Goal: Find specific page/section: Find specific page/section

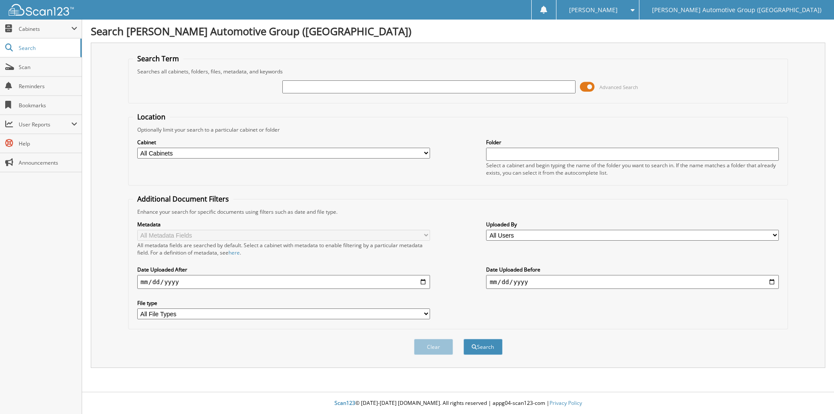
click at [406, 90] on input "text" at bounding box center [428, 86] width 293 height 13
type input "J1009820"
click at [496, 349] on button "Search" at bounding box center [482, 347] width 39 height 16
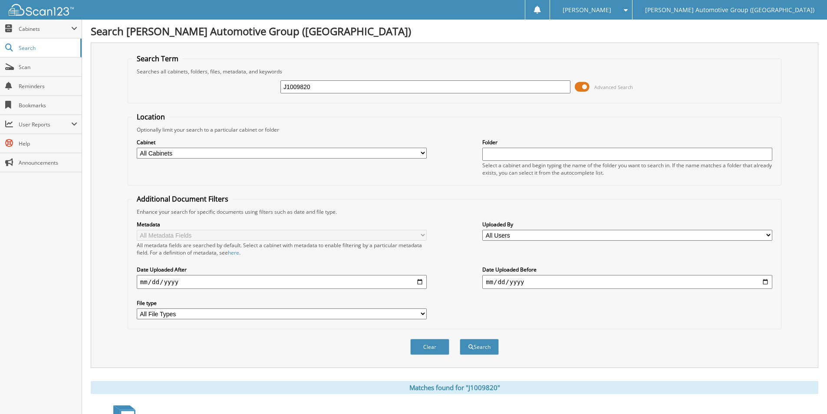
click at [348, 81] on input "J1009820" at bounding box center [426, 86] width 290 height 13
type input "SG521013"
click at [460, 339] on button "Search" at bounding box center [479, 347] width 39 height 16
click at [337, 88] on input "SG521013" at bounding box center [426, 86] width 290 height 13
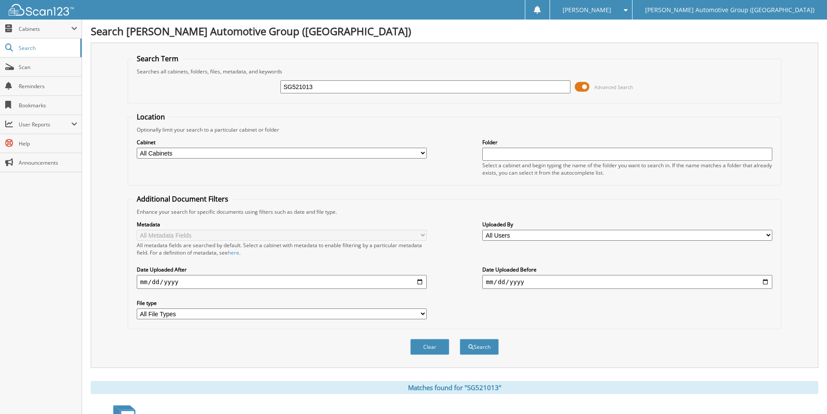
click at [337, 88] on input "SG521013" at bounding box center [426, 86] width 290 height 13
click at [334, 89] on input "SG521013" at bounding box center [426, 86] width 290 height 13
type input "J1200010"
click at [460, 339] on button "Search" at bounding box center [479, 347] width 39 height 16
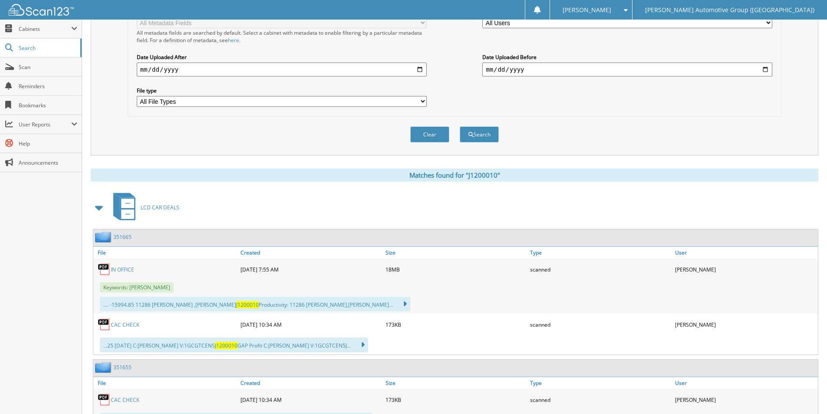
scroll to position [174, 0]
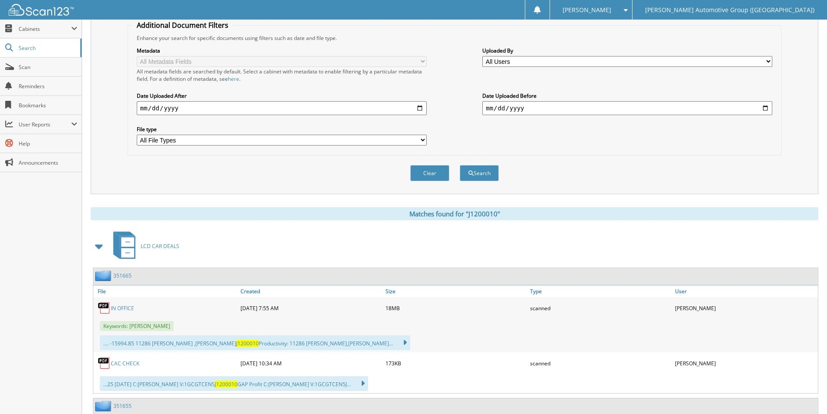
click at [125, 275] on link "351665" at bounding box center [122, 275] width 18 height 7
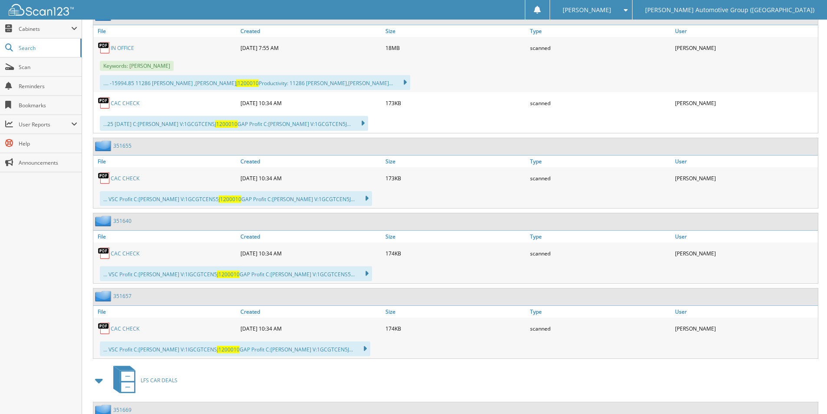
scroll to position [434, 0]
click at [118, 217] on link "351640" at bounding box center [122, 220] width 18 height 7
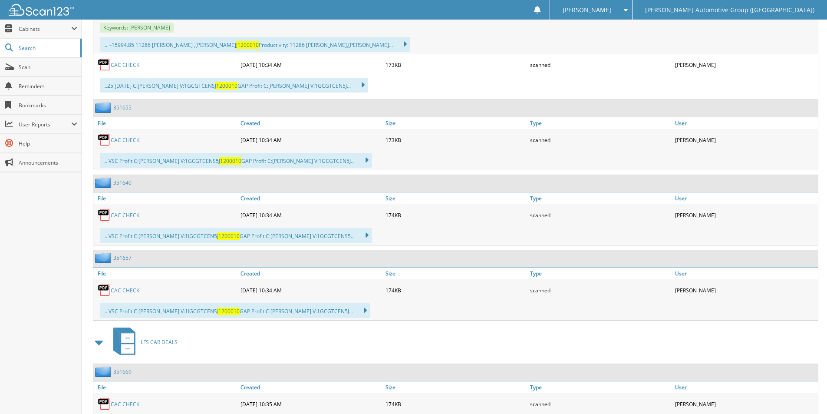
scroll to position [521, 0]
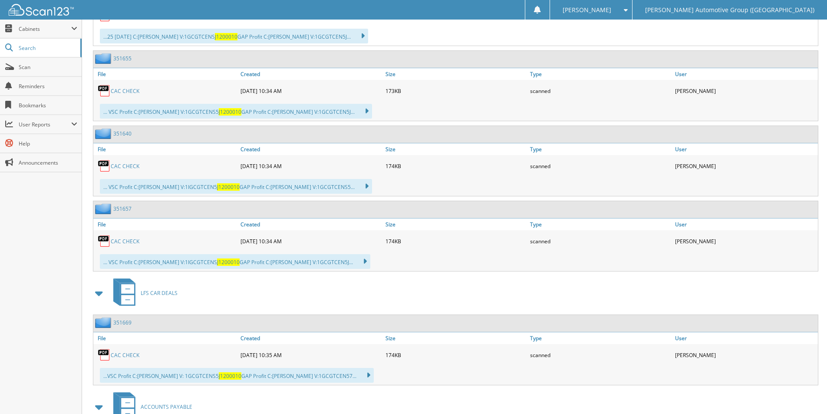
click at [129, 210] on link "351657" at bounding box center [122, 208] width 18 height 7
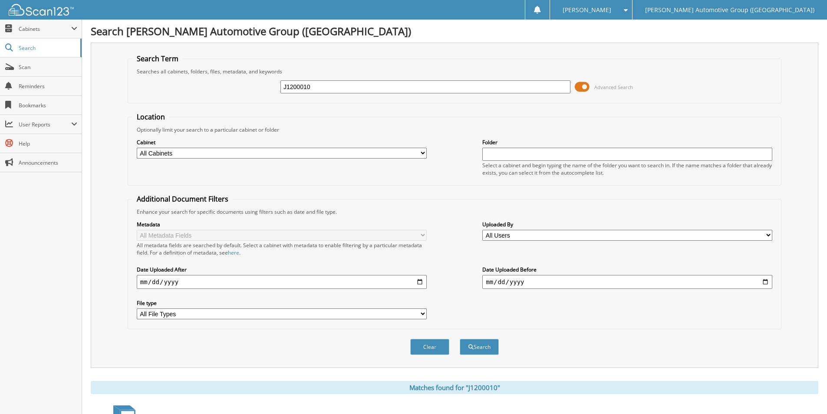
click at [328, 83] on input "J1200010" at bounding box center [426, 86] width 290 height 13
click at [329, 82] on input "J1200010" at bounding box center [426, 86] width 290 height 13
paste input "351635"
type input "351635"
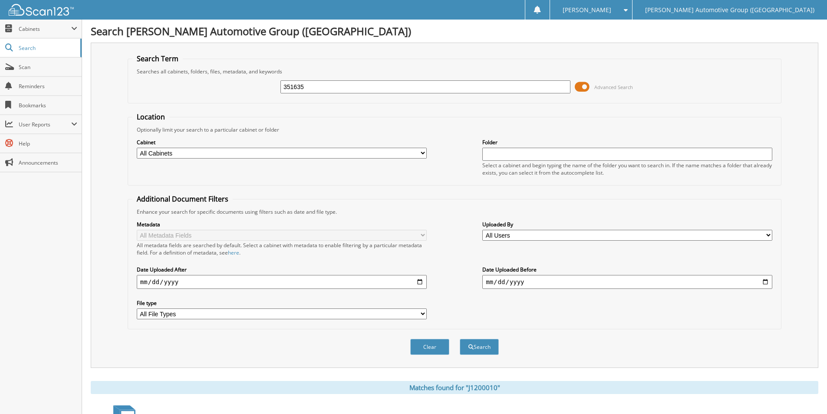
click at [460, 339] on button "Search" at bounding box center [479, 347] width 39 height 16
click at [327, 79] on div "351635 Advanced Search" at bounding box center [454, 86] width 645 height 23
click at [326, 79] on div "351635 Advanced Search" at bounding box center [454, 86] width 645 height 23
click at [325, 87] on input "351635" at bounding box center [426, 86] width 290 height 13
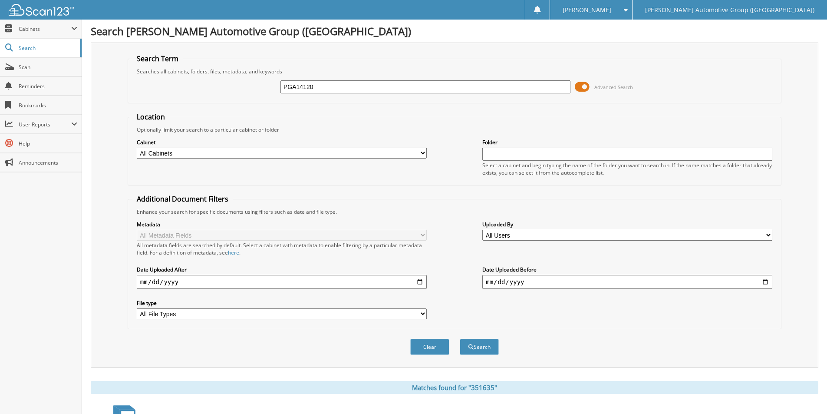
type input "PGA14120"
click at [460, 339] on button "Search" at bounding box center [479, 347] width 39 height 16
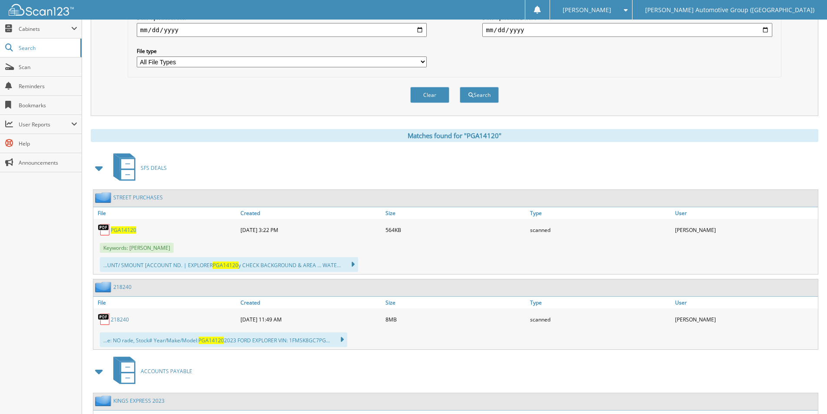
scroll to position [304, 0]
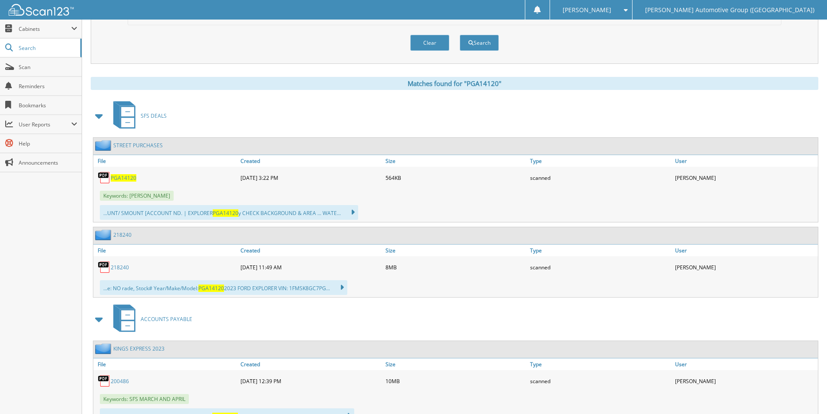
click at [126, 147] on link "STREET PURCHASES" at bounding box center [138, 145] width 50 height 7
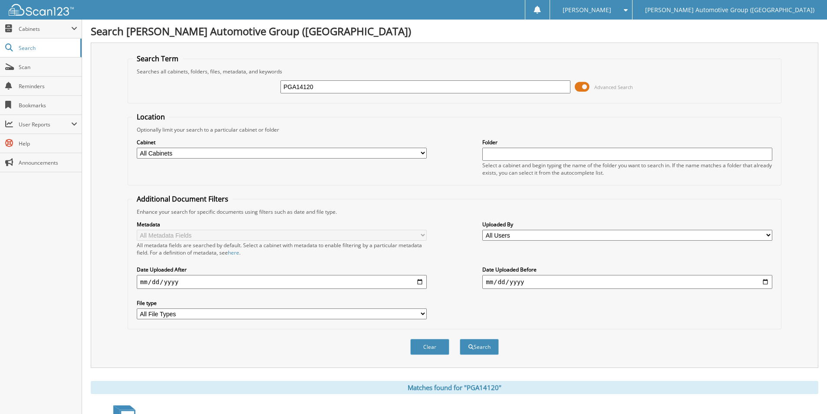
click at [344, 81] on input "PGA14120" at bounding box center [426, 86] width 290 height 13
type input "H5277583"
click at [460, 339] on button "Search" at bounding box center [479, 347] width 39 height 16
click at [330, 90] on input "H5277583" at bounding box center [426, 86] width 290 height 13
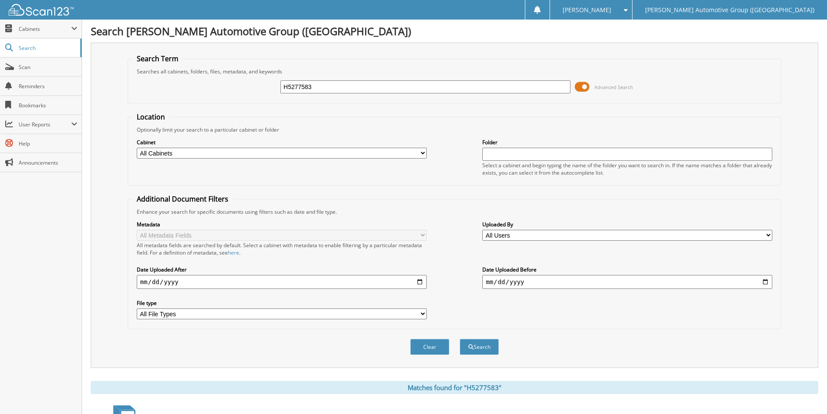
click at [330, 90] on input "H5277583" at bounding box center [426, 86] width 290 height 13
type input "DG368948"
click at [460, 339] on button "Search" at bounding box center [479, 347] width 39 height 16
click at [373, 89] on input "DG368948" at bounding box center [426, 86] width 290 height 13
click at [372, 89] on input "DG368948" at bounding box center [426, 86] width 290 height 13
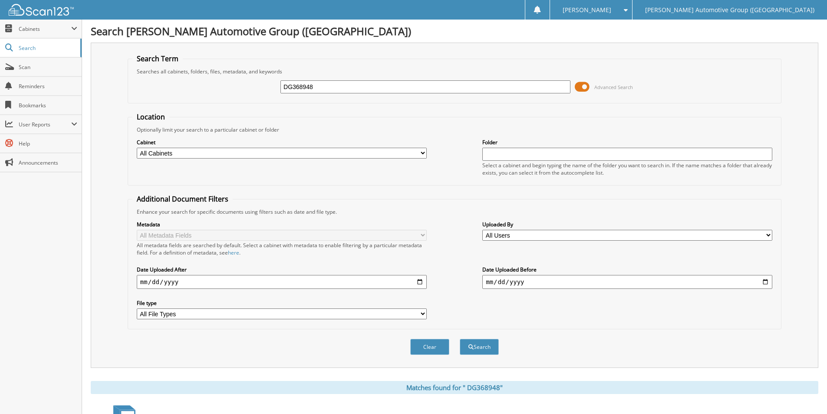
click at [372, 89] on input "DG368948" at bounding box center [426, 86] width 290 height 13
type input "KKE29291"
click at [460, 339] on button "Search" at bounding box center [479, 347] width 39 height 16
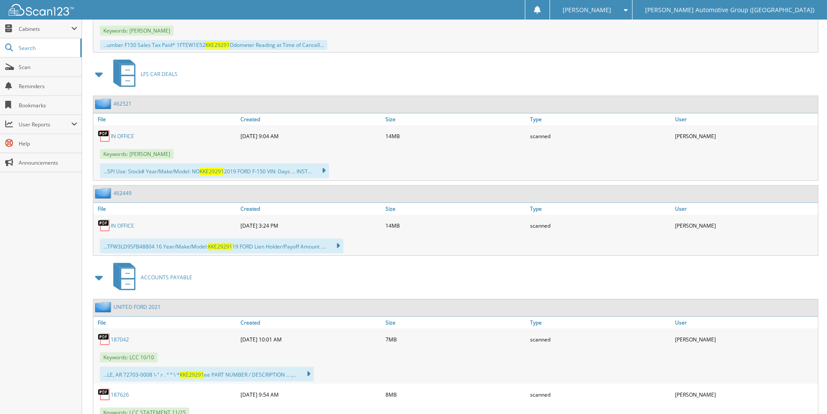
scroll to position [478, 0]
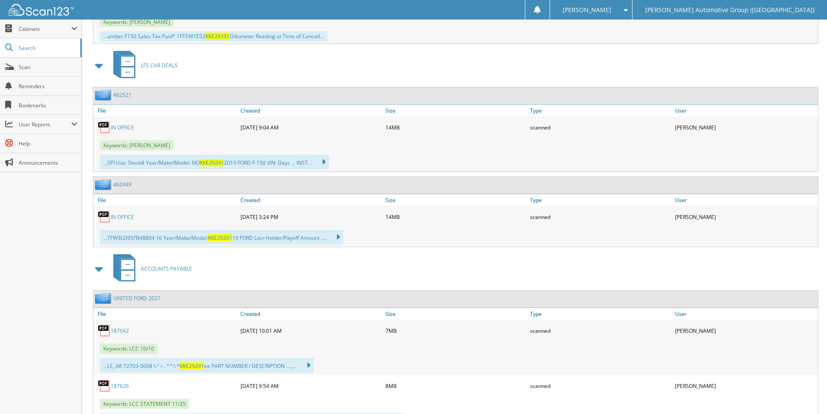
click at [122, 184] on link "462449" at bounding box center [122, 184] width 18 height 7
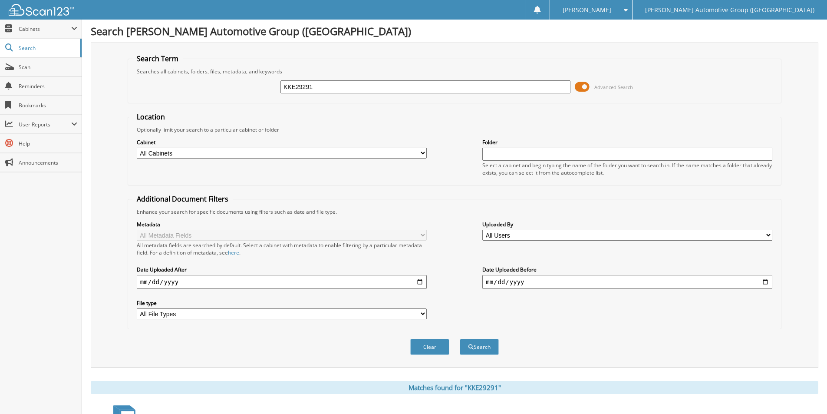
click at [424, 94] on div "KKE29291 Advanced Search" at bounding box center [454, 86] width 645 height 23
click at [422, 90] on input "KKE29291" at bounding box center [426, 86] width 290 height 13
type input "JG360326"
click at [460, 339] on button "Search" at bounding box center [479, 347] width 39 height 16
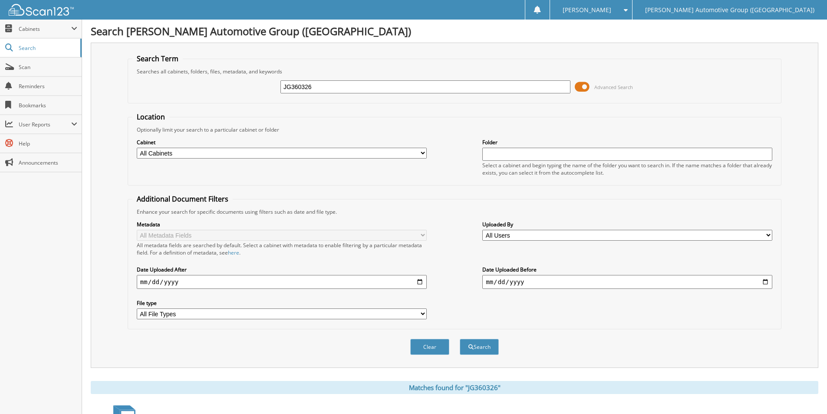
click at [318, 82] on input "JG360326" at bounding box center [426, 86] width 290 height 13
type input "E7459482"
click at [460, 339] on button "Search" at bounding box center [479, 347] width 39 height 16
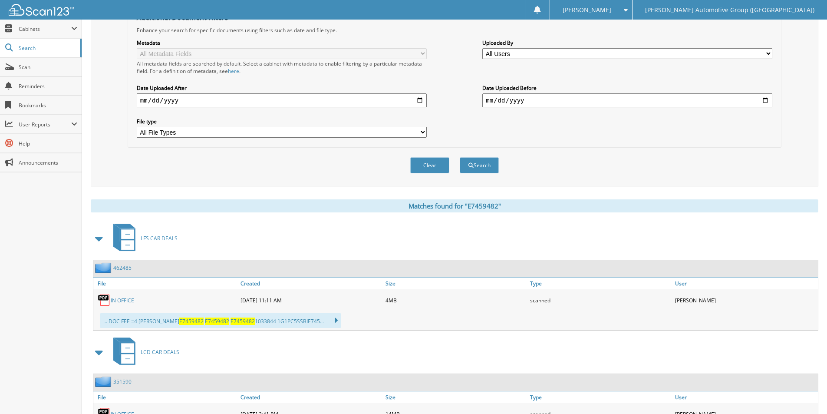
scroll to position [43, 0]
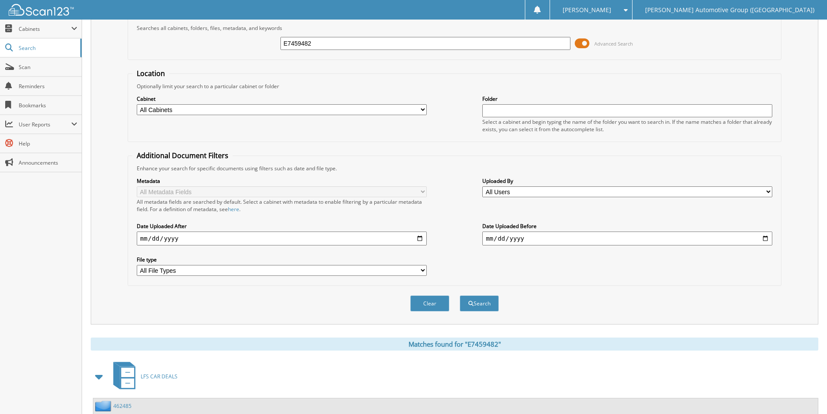
click at [339, 46] on input "E7459482" at bounding box center [426, 43] width 290 height 13
type input "SN343857"
click at [460, 295] on button "Search" at bounding box center [479, 303] width 39 height 16
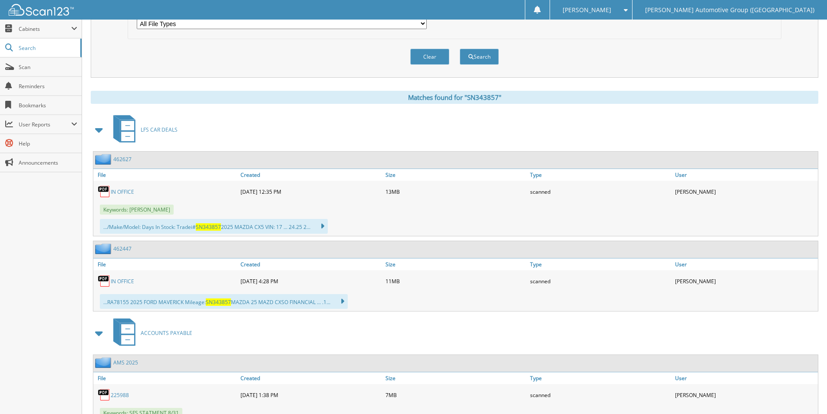
scroll to position [304, 0]
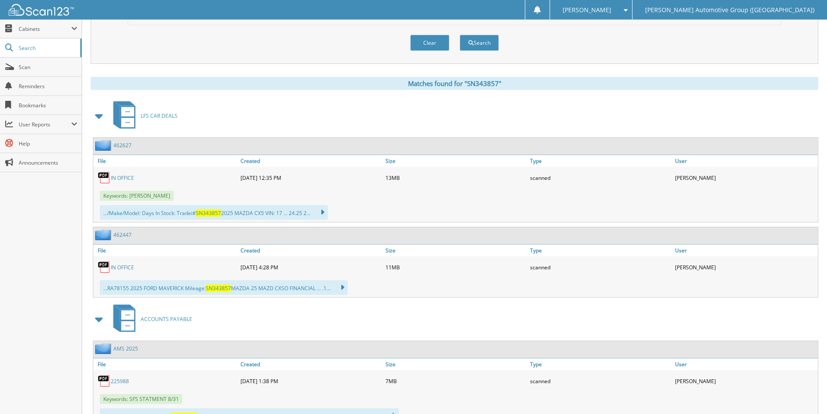
click at [120, 235] on link "462447" at bounding box center [122, 234] width 18 height 7
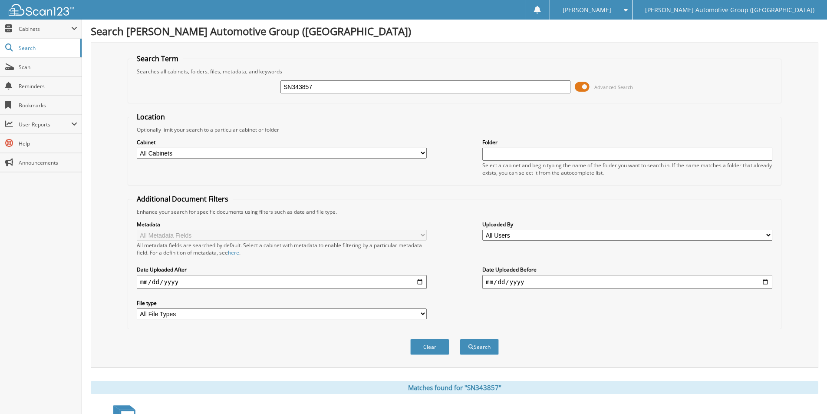
click at [326, 86] on input "SN343857" at bounding box center [426, 86] width 290 height 13
click at [325, 86] on input "SN343857" at bounding box center [426, 86] width 290 height 13
type input "PFB50684"
click at [460, 339] on button "Search" at bounding box center [479, 347] width 39 height 16
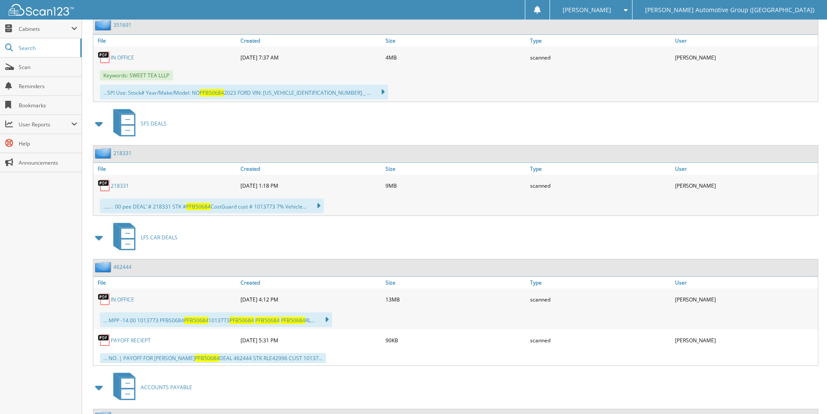
scroll to position [738, 0]
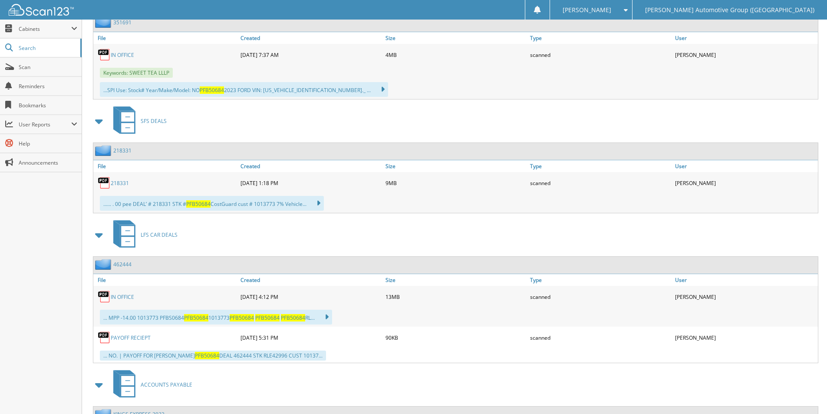
click at [122, 265] on link "462444" at bounding box center [122, 264] width 18 height 7
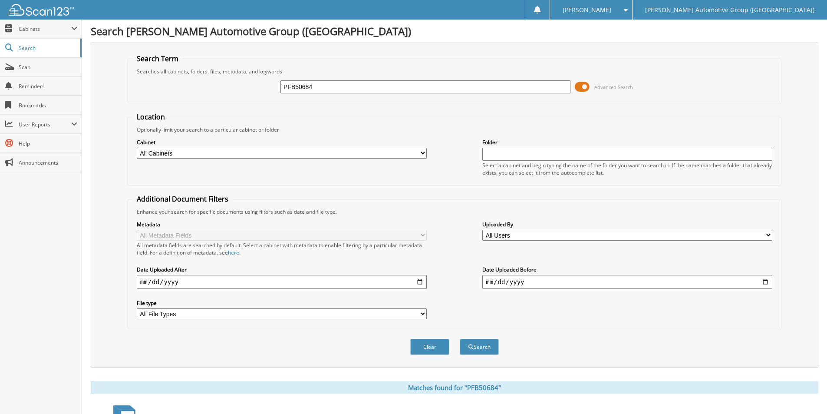
click at [310, 82] on input "PFB50684" at bounding box center [426, 86] width 290 height 13
type input "SG161835"
click at [460, 339] on button "Search" at bounding box center [479, 347] width 39 height 16
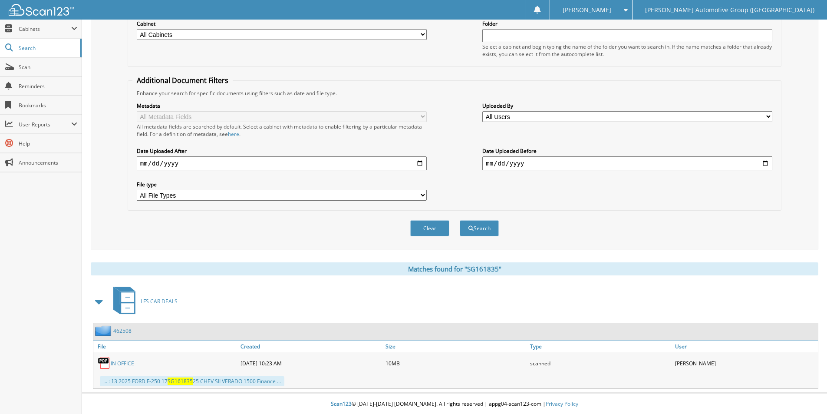
scroll to position [120, 0]
click at [118, 329] on link "462508" at bounding box center [122, 329] width 18 height 7
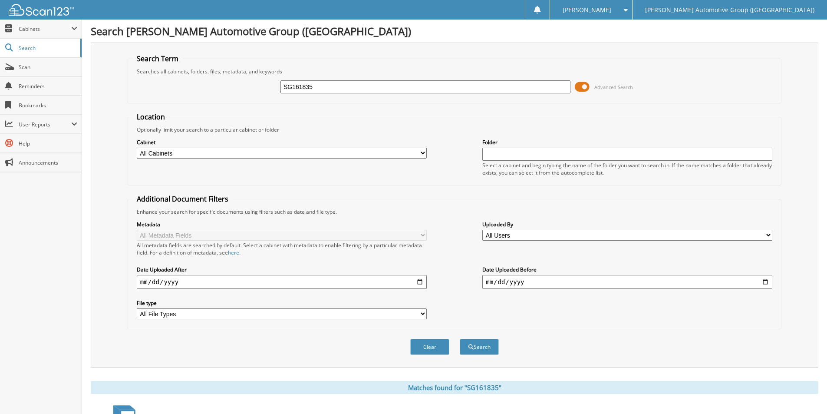
click at [317, 93] on input "SG161835" at bounding box center [426, 86] width 290 height 13
click at [314, 91] on input "SG161835" at bounding box center [426, 86] width 290 height 13
type input "KPK87501"
click at [460, 339] on button "Search" at bounding box center [479, 347] width 39 height 16
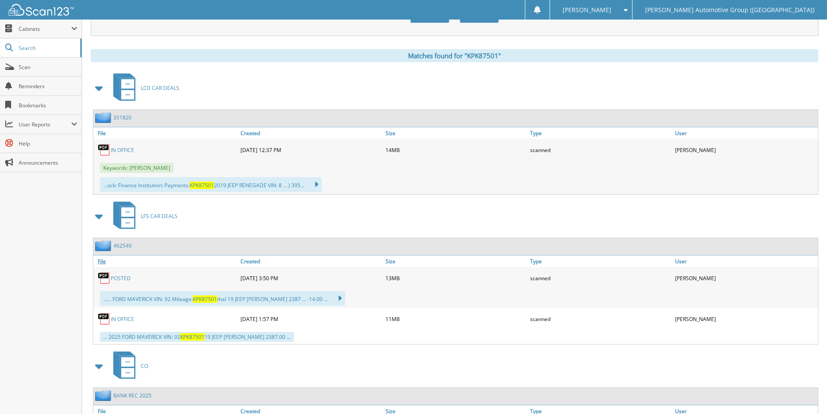
scroll to position [347, 0]
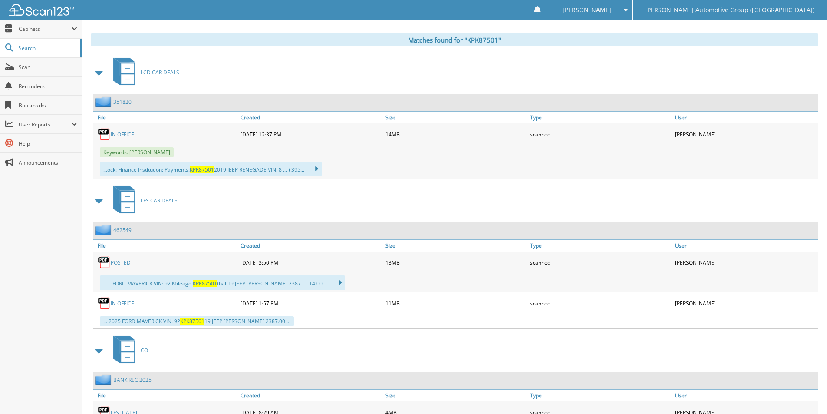
click at [117, 235] on div "462549" at bounding box center [112, 230] width 38 height 11
click at [119, 232] on link "462549" at bounding box center [122, 229] width 18 height 7
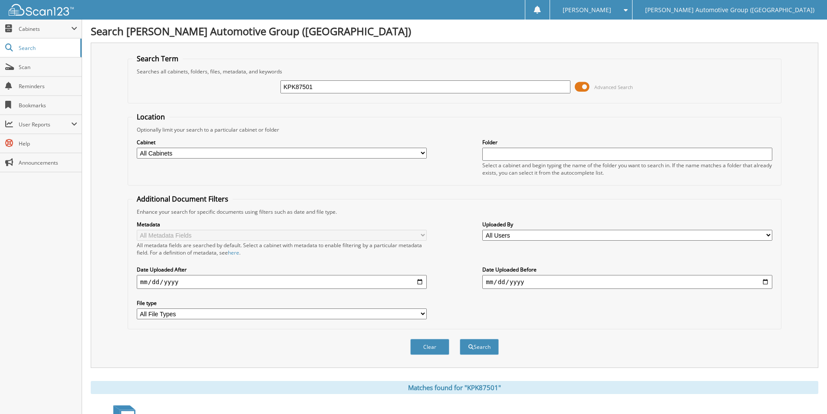
click at [330, 92] on input "KPK87501" at bounding box center [426, 86] width 290 height 13
type input "JG592211"
click at [460, 339] on button "Search" at bounding box center [479, 347] width 39 height 16
click at [326, 88] on input "JG592211" at bounding box center [426, 86] width 290 height 13
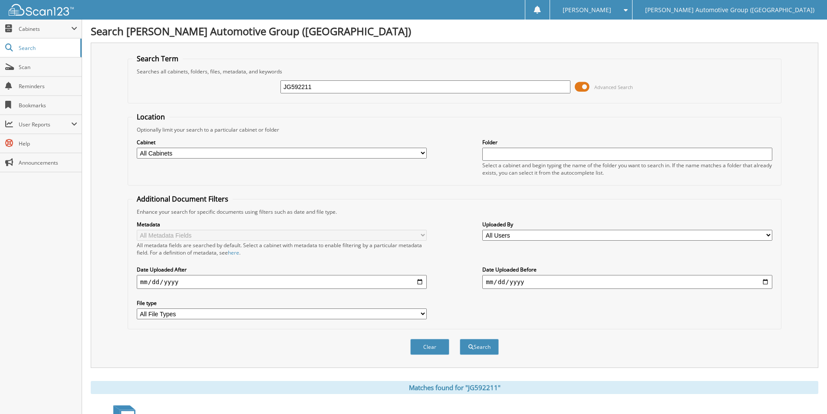
click at [326, 88] on input "JG592211" at bounding box center [426, 86] width 290 height 13
type input "KS723522"
click at [460, 339] on button "Search" at bounding box center [479, 347] width 39 height 16
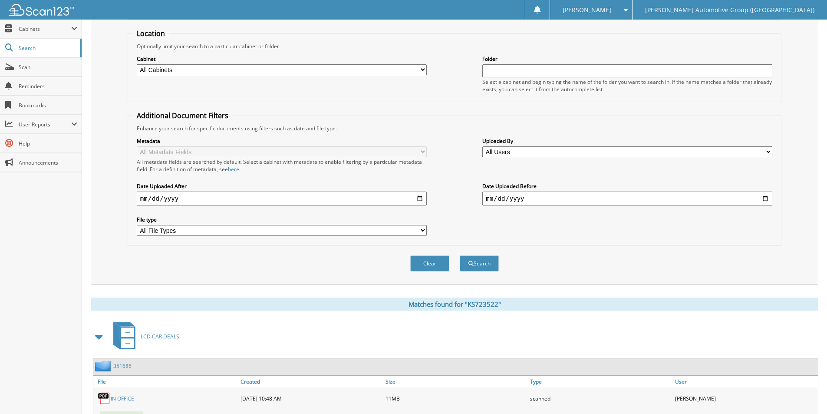
scroll to position [43, 0]
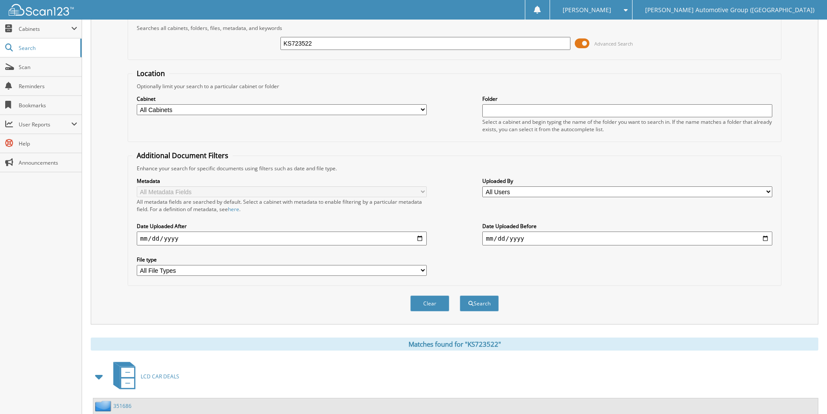
click at [318, 46] on input "KS723522" at bounding box center [426, 43] width 290 height 13
type input "KN823664"
click at [460, 295] on button "Search" at bounding box center [479, 303] width 39 height 16
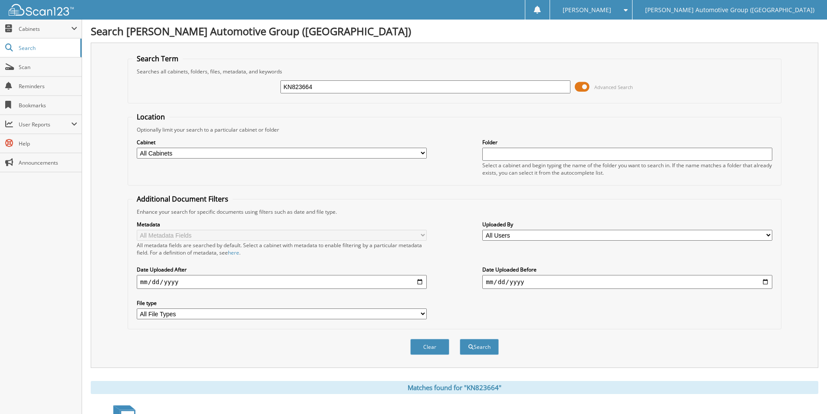
click at [326, 85] on input "KN823664" at bounding box center [426, 86] width 290 height 13
click at [325, 85] on input "KN823664" at bounding box center [426, 86] width 290 height 13
click at [318, 86] on input "KN823664" at bounding box center [426, 86] width 290 height 13
type input "RZ383046"
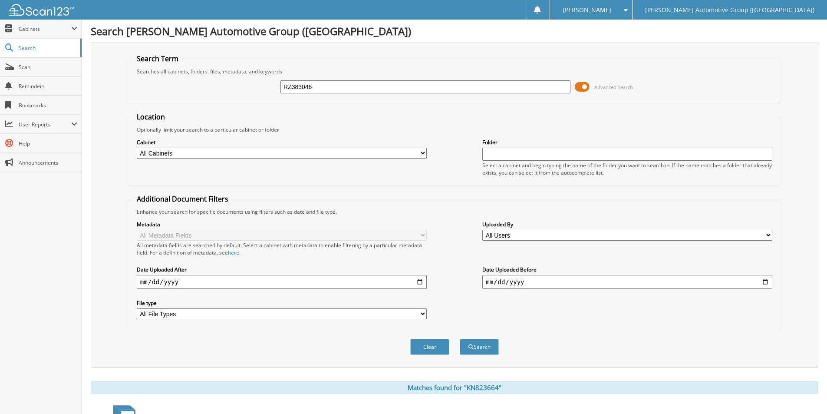
click at [460, 339] on button "Search" at bounding box center [479, 347] width 39 height 16
drag, startPoint x: 214, startPoint y: 126, endPoint x: 218, endPoint y: 138, distance: 12.8
drag, startPoint x: 218, startPoint y: 138, endPoint x: 387, endPoint y: 129, distance: 170.1
click at [387, 129] on div "Optionally limit your search to a particular cabinet or folder" at bounding box center [454, 129] width 645 height 7
click at [345, 84] on input "RZ383046" at bounding box center [426, 86] width 290 height 13
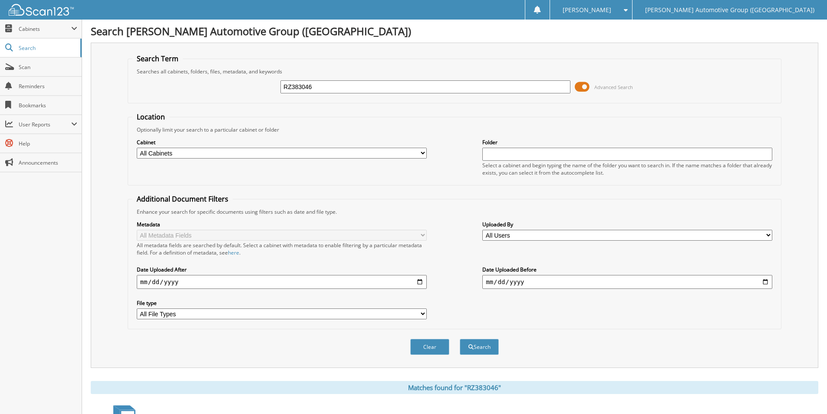
click at [345, 84] on input "RZ383046" at bounding box center [426, 86] width 290 height 13
type input "FZ317113"
click at [460, 339] on button "Search" at bounding box center [479, 347] width 39 height 16
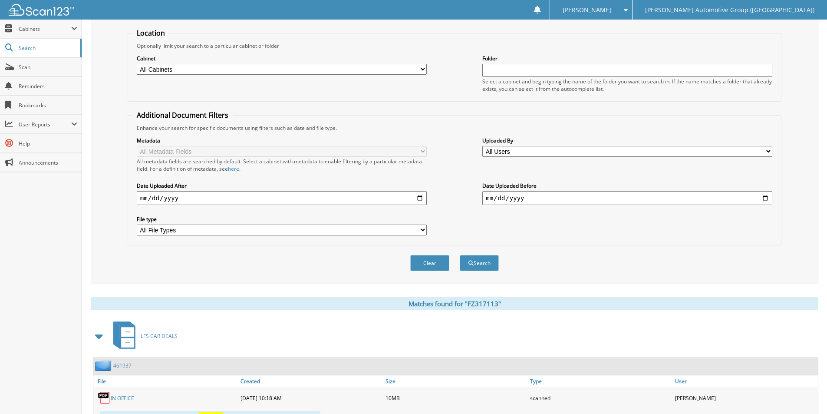
scroll to position [248, 0]
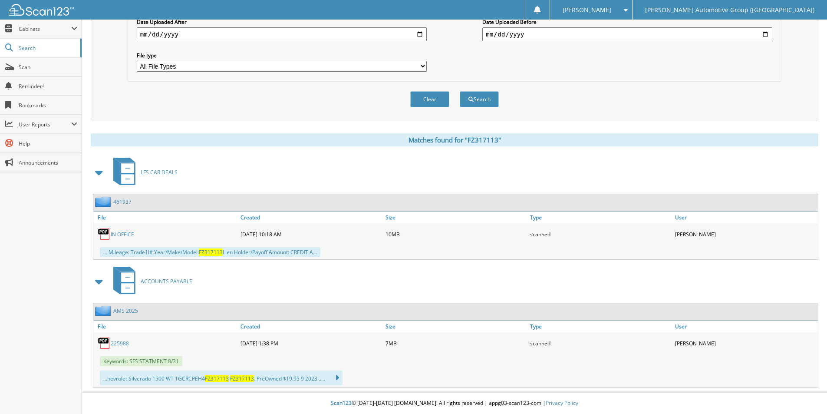
click at [119, 201] on link "461937" at bounding box center [122, 201] width 18 height 7
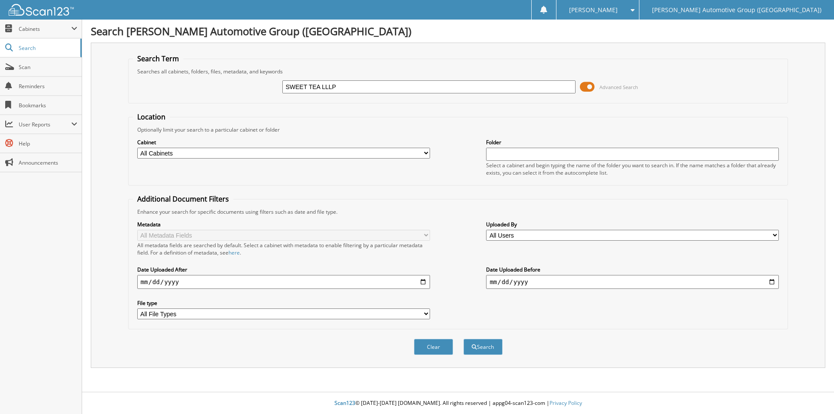
type input "SWEET TEA LLLP"
click at [463, 339] on button "Search" at bounding box center [482, 347] width 39 height 16
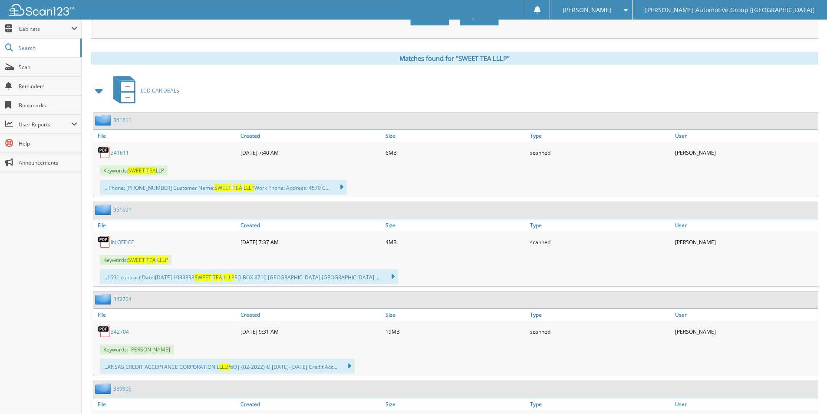
scroll to position [347, 0]
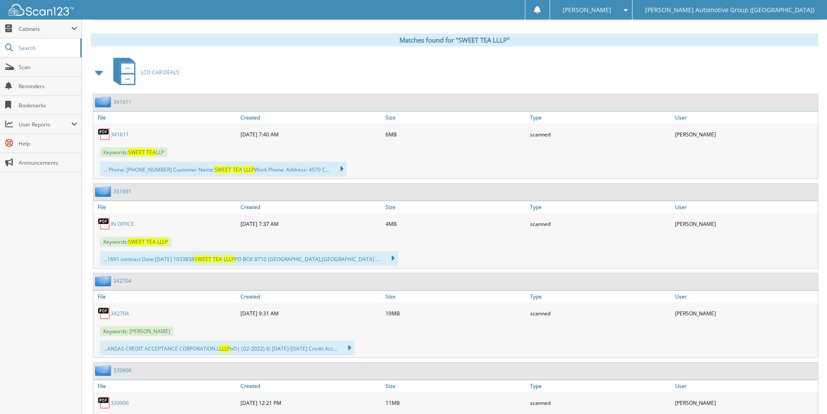
click at [121, 194] on link "351691" at bounding box center [122, 191] width 18 height 7
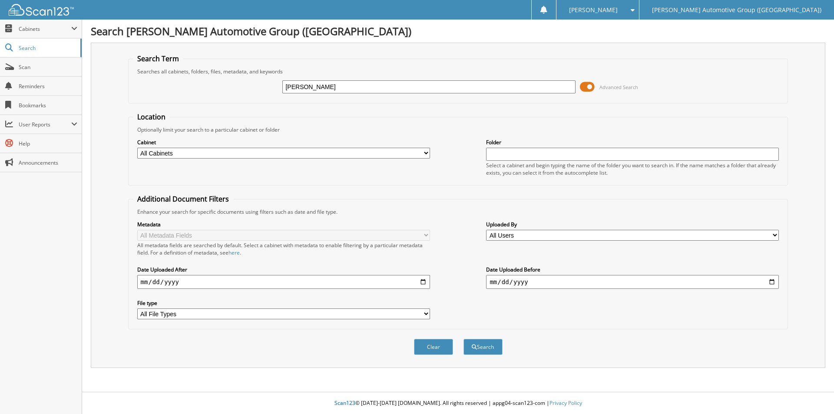
type input "[PERSON_NAME]"
click at [463, 339] on button "Search" at bounding box center [482, 347] width 39 height 16
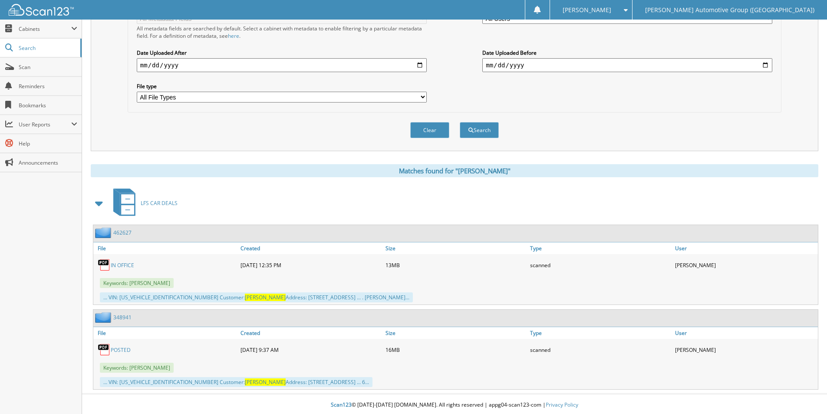
scroll to position [217, 0]
click at [120, 230] on link "462627" at bounding box center [122, 231] width 18 height 7
